Goal: Use online tool/utility: Utilize a website feature to perform a specific function

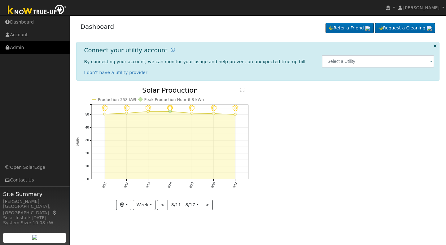
click at [17, 48] on link "Admin" at bounding box center [35, 47] width 70 height 13
click at [20, 48] on link "Admin" at bounding box center [35, 47] width 70 height 13
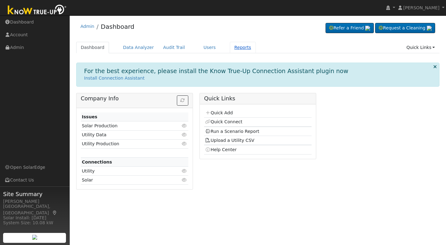
click at [230, 46] on link "Reports" at bounding box center [243, 47] width 26 height 11
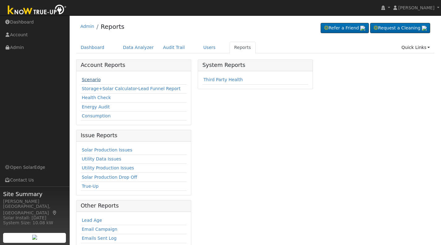
click at [89, 80] on link "Scenario" at bounding box center [91, 79] width 19 height 5
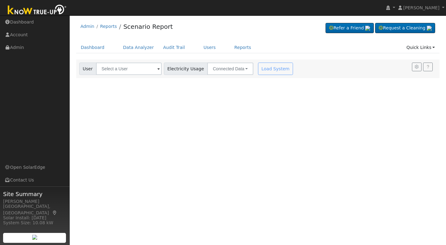
click at [157, 69] on span at bounding box center [158, 69] width 2 height 7
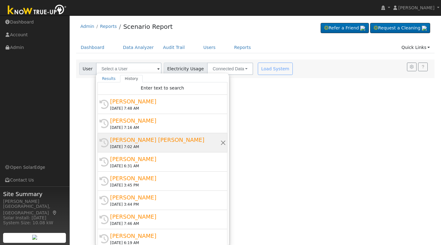
click at [119, 140] on div "[PERSON_NAME] [PERSON_NAME]" at bounding box center [165, 140] width 110 height 8
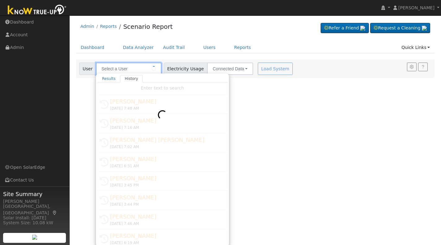
type input "[PERSON_NAME] [PERSON_NAME]"
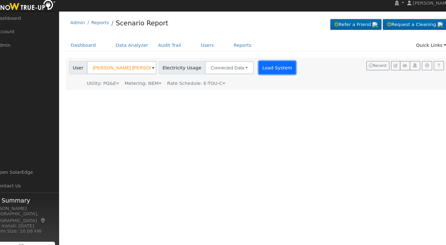
click at [263, 68] on button "Load System" at bounding box center [275, 69] width 35 height 12
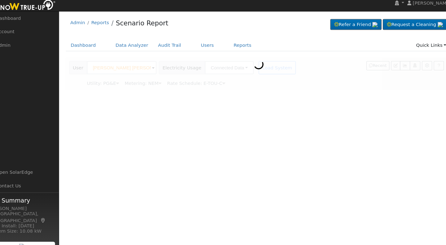
click at [264, 71] on div at bounding box center [258, 74] width 364 height 30
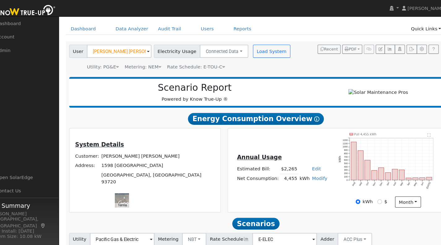
scroll to position [20, 0]
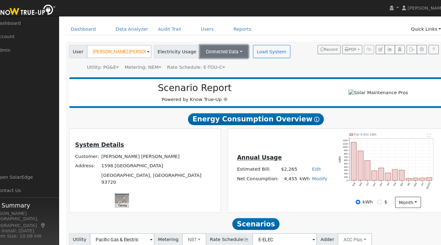
click at [231, 49] on button "Connected Data" at bounding box center [226, 49] width 46 height 12
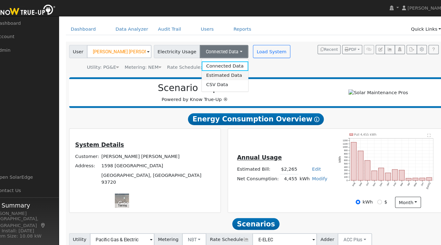
click at [211, 72] on link "Estimated Data" at bounding box center [226, 71] width 44 height 9
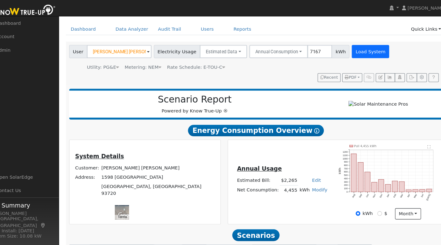
type input "7167"
click at [355, 50] on button "Load System" at bounding box center [363, 49] width 35 height 12
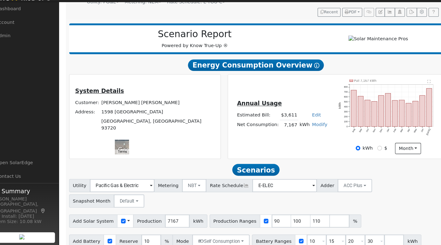
scroll to position [68, 0]
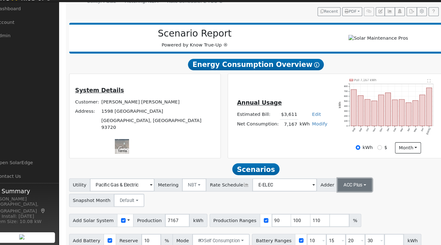
click at [343, 191] on button "ACC Plus" at bounding box center [349, 188] width 33 height 12
click at [329, 223] on link "SB-535" at bounding box center [341, 219] width 43 height 9
click at [325, 226] on input "number" at bounding box center [334, 222] width 19 height 12
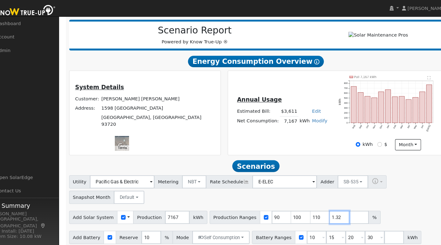
scroll to position [94, 0]
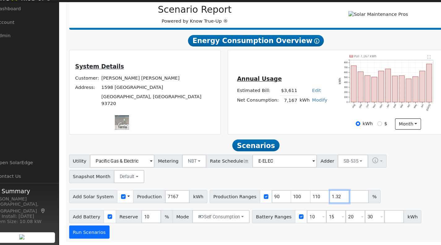
type input "1.32"
type input "90"
type input "100"
type input "110"
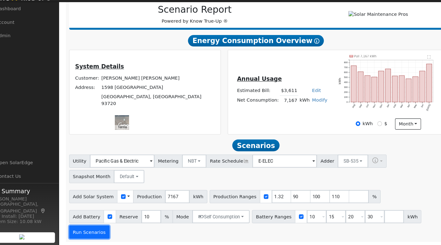
click at [95, 231] on button "Run Scenarios" at bounding box center [98, 232] width 38 height 12
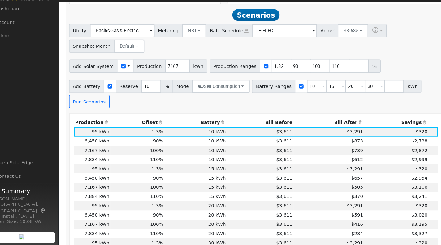
scroll to position [220, 0]
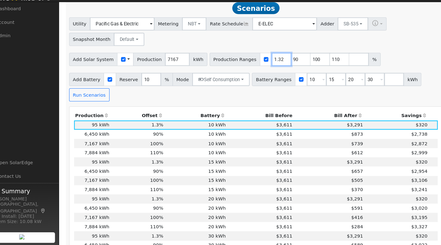
drag, startPoint x: 269, startPoint y: 70, endPoint x: 260, endPoint y: 70, distance: 9.3
click at [270, 70] on input "1.32" at bounding box center [279, 70] width 19 height 12
type input "90"
type input "100"
type input "110"
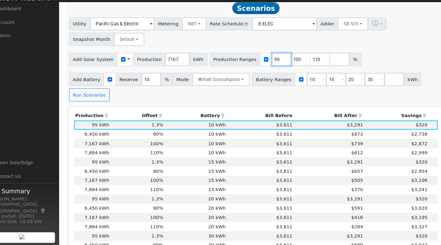
type input "90"
click at [325, 73] on input "number" at bounding box center [334, 70] width 19 height 12
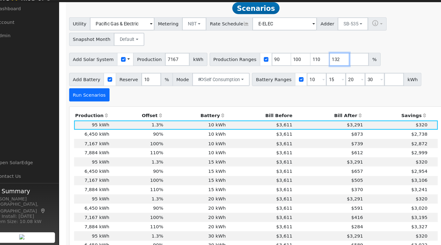
type input "132"
click at [101, 106] on button "Run Scenarios" at bounding box center [98, 103] width 38 height 12
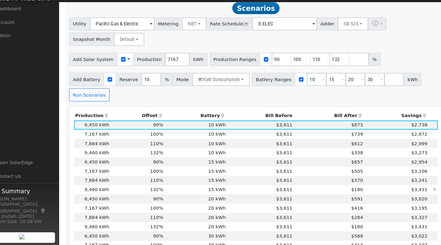
click at [197, 194] on td "15 kWh" at bounding box center [198, 193] width 59 height 9
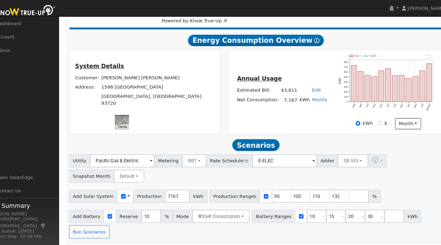
scroll to position [0, 0]
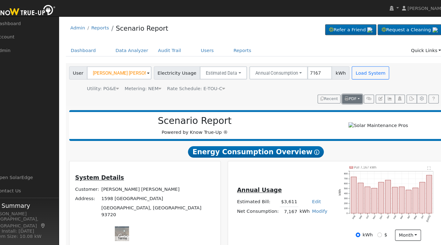
click at [345, 94] on span "PDF" at bounding box center [344, 93] width 11 height 4
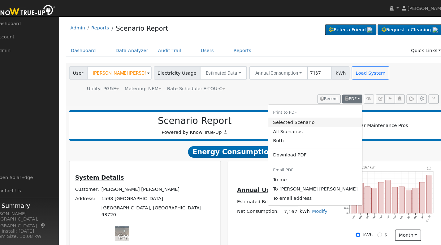
click at [321, 116] on link "Selected Scenario" at bounding box center [311, 115] width 89 height 9
